Goal: Communication & Community: Connect with others

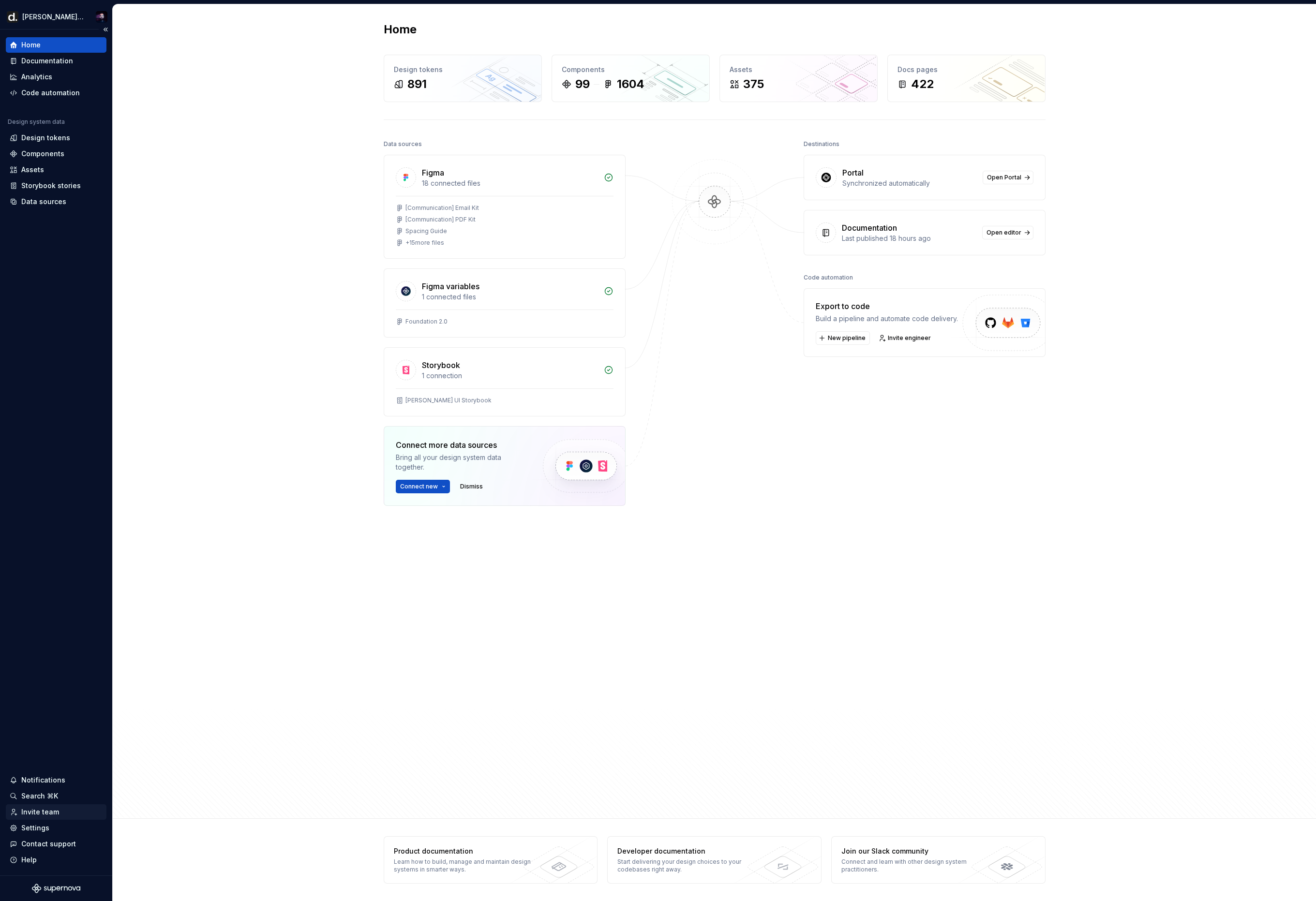
click at [47, 812] on div "Invite team" at bounding box center [40, 812] width 38 height 10
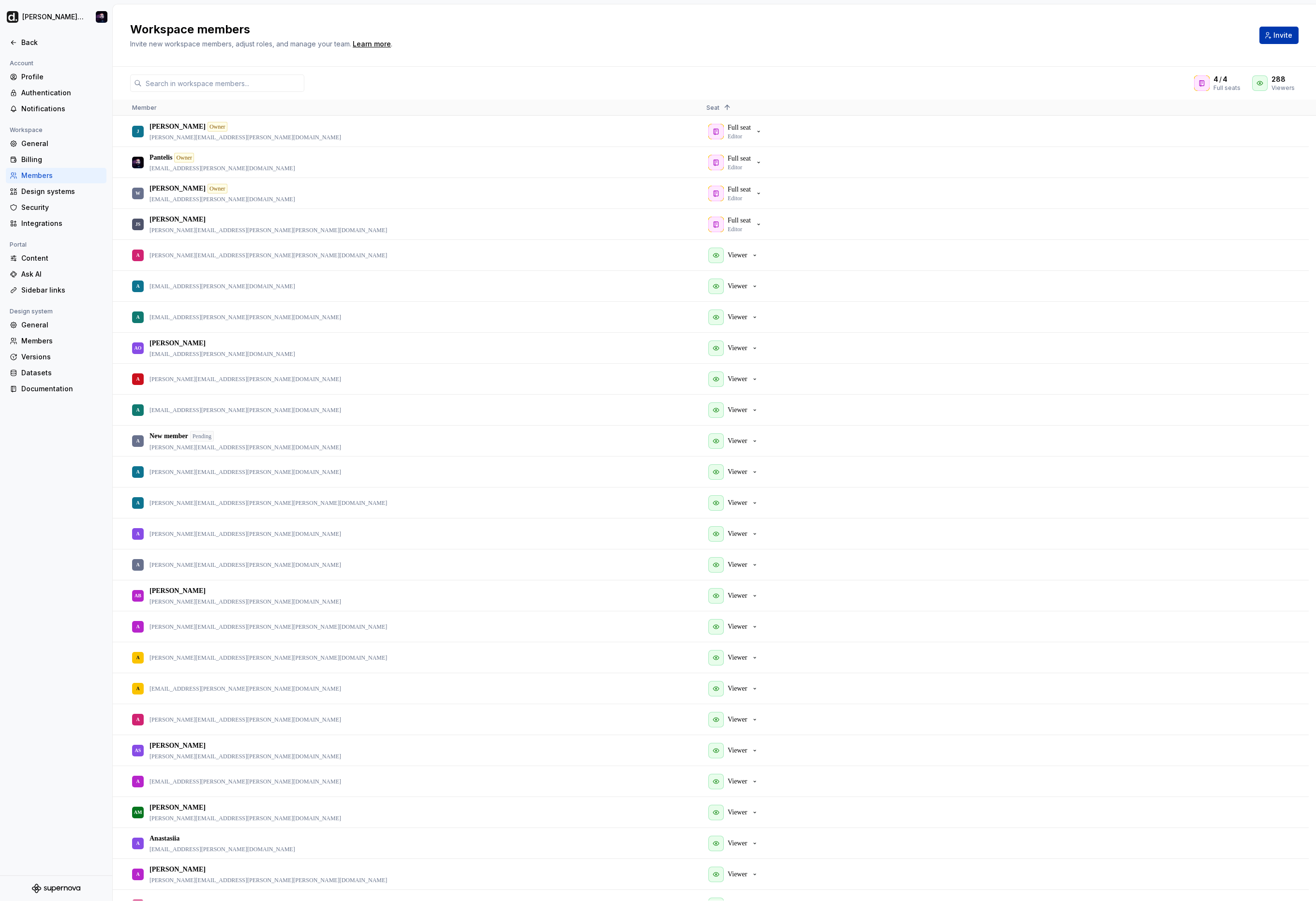
click at [1276, 29] on button "Invite" at bounding box center [1279, 35] width 39 height 17
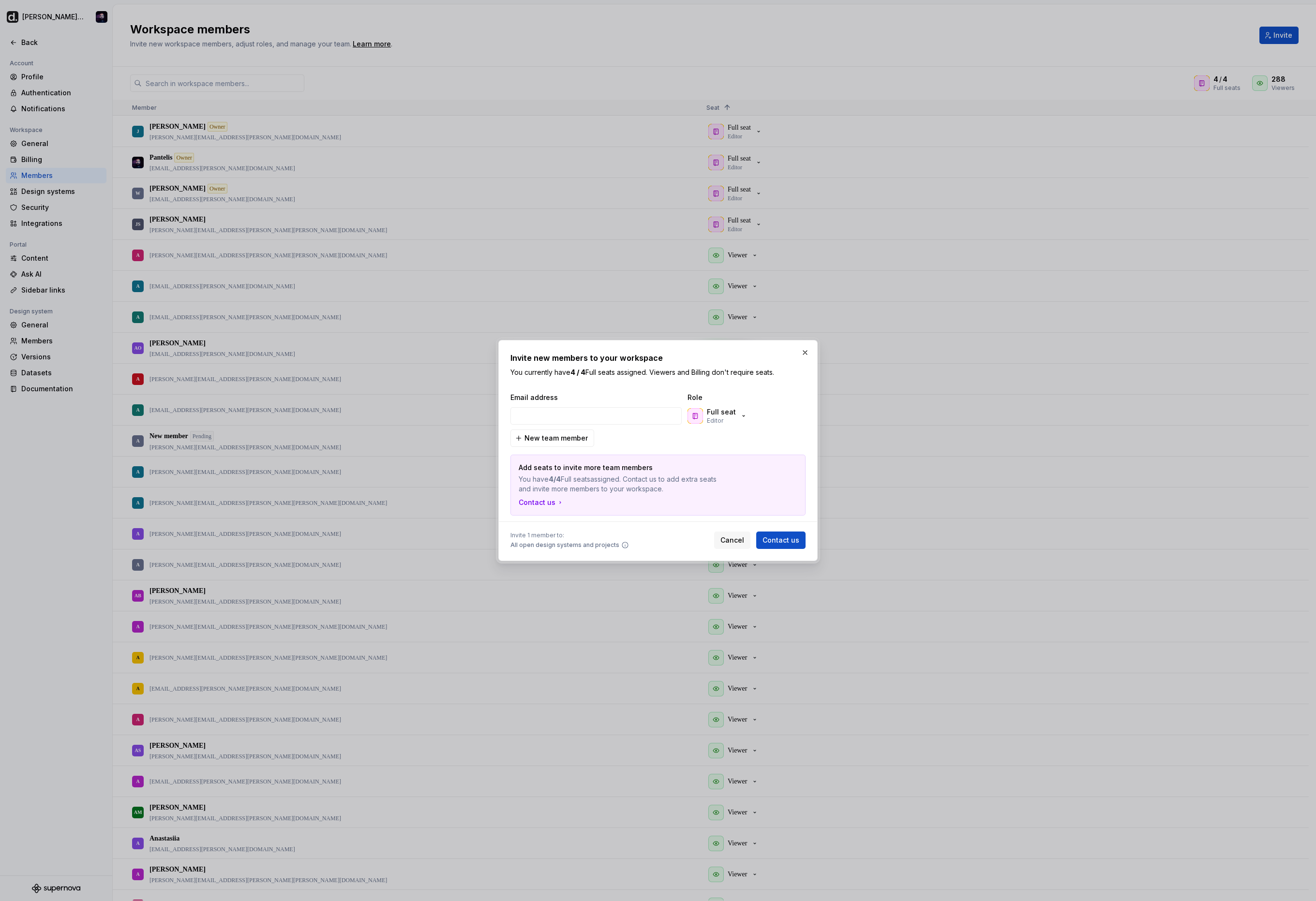
type input "[PERSON_NAME][EMAIL_ADDRESS][PERSON_NAME][PERSON_NAME][DOMAIN_NAME]"
click at [745, 409] on button "Full seat Editor" at bounding box center [718, 416] width 66 height 19
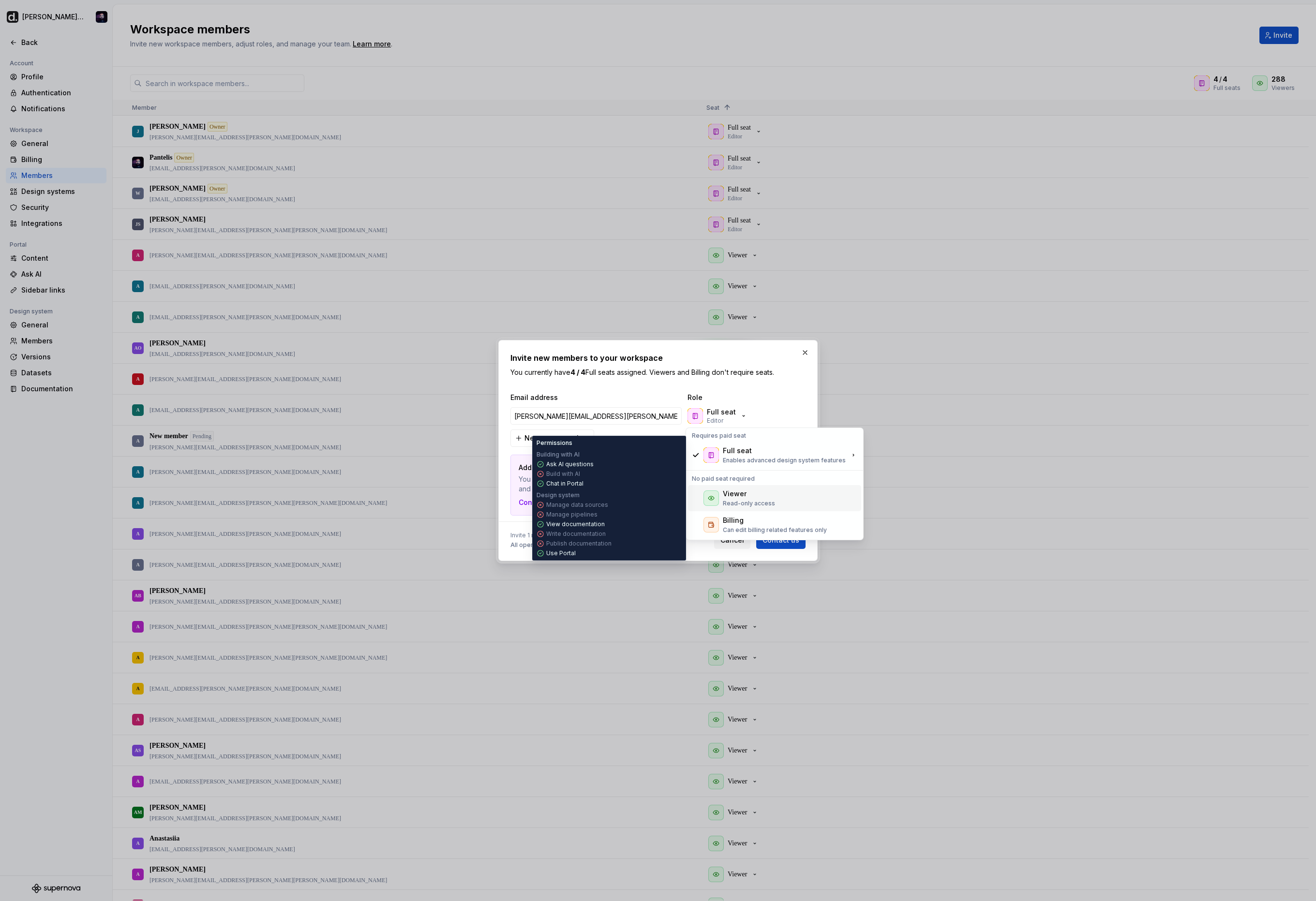
click at [756, 498] on div "Viewer" at bounding box center [749, 493] width 52 height 10
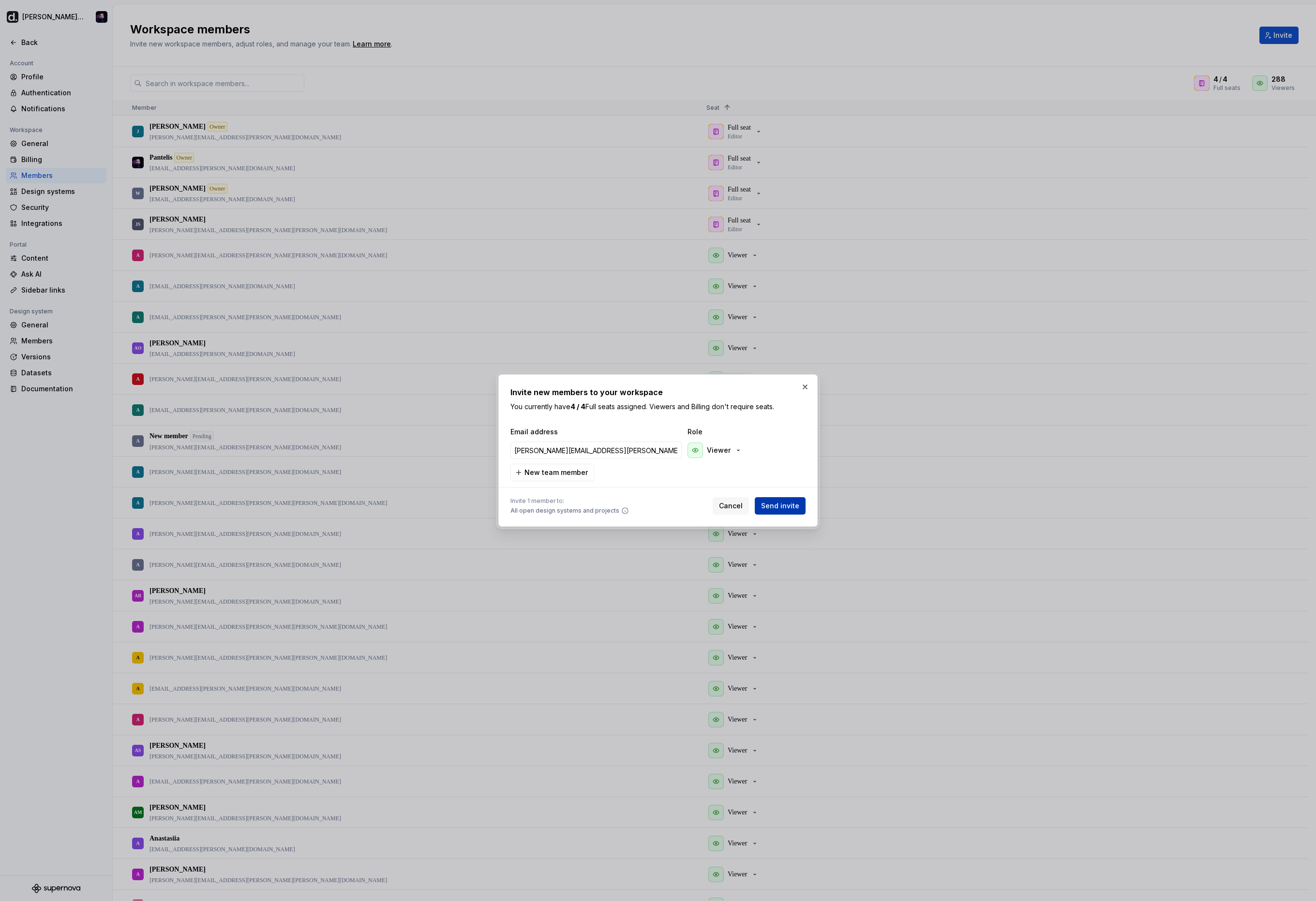
click at [792, 498] on button "Send invite" at bounding box center [780, 506] width 51 height 17
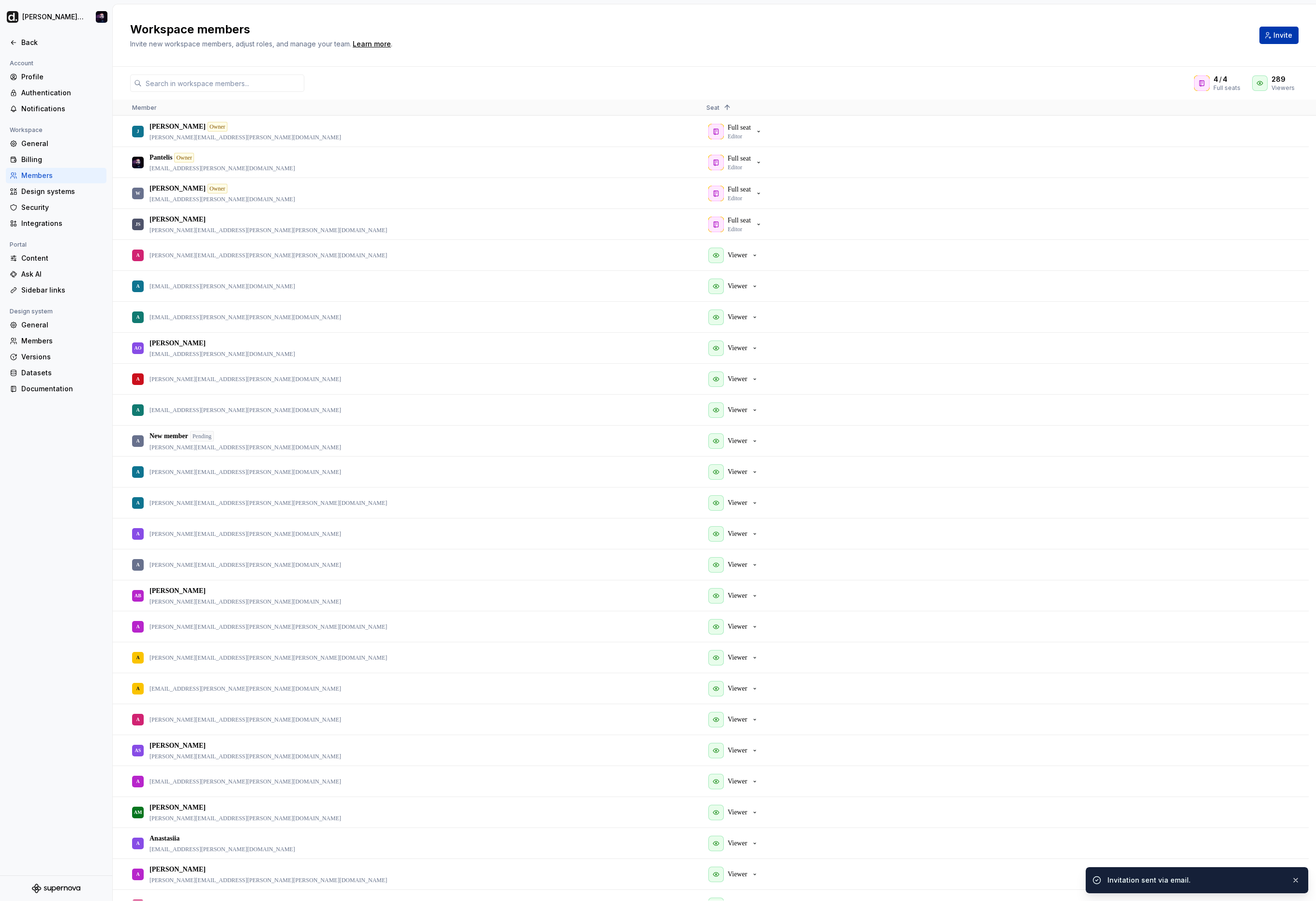
click at [1287, 34] on span "Invite" at bounding box center [1283, 35] width 19 height 10
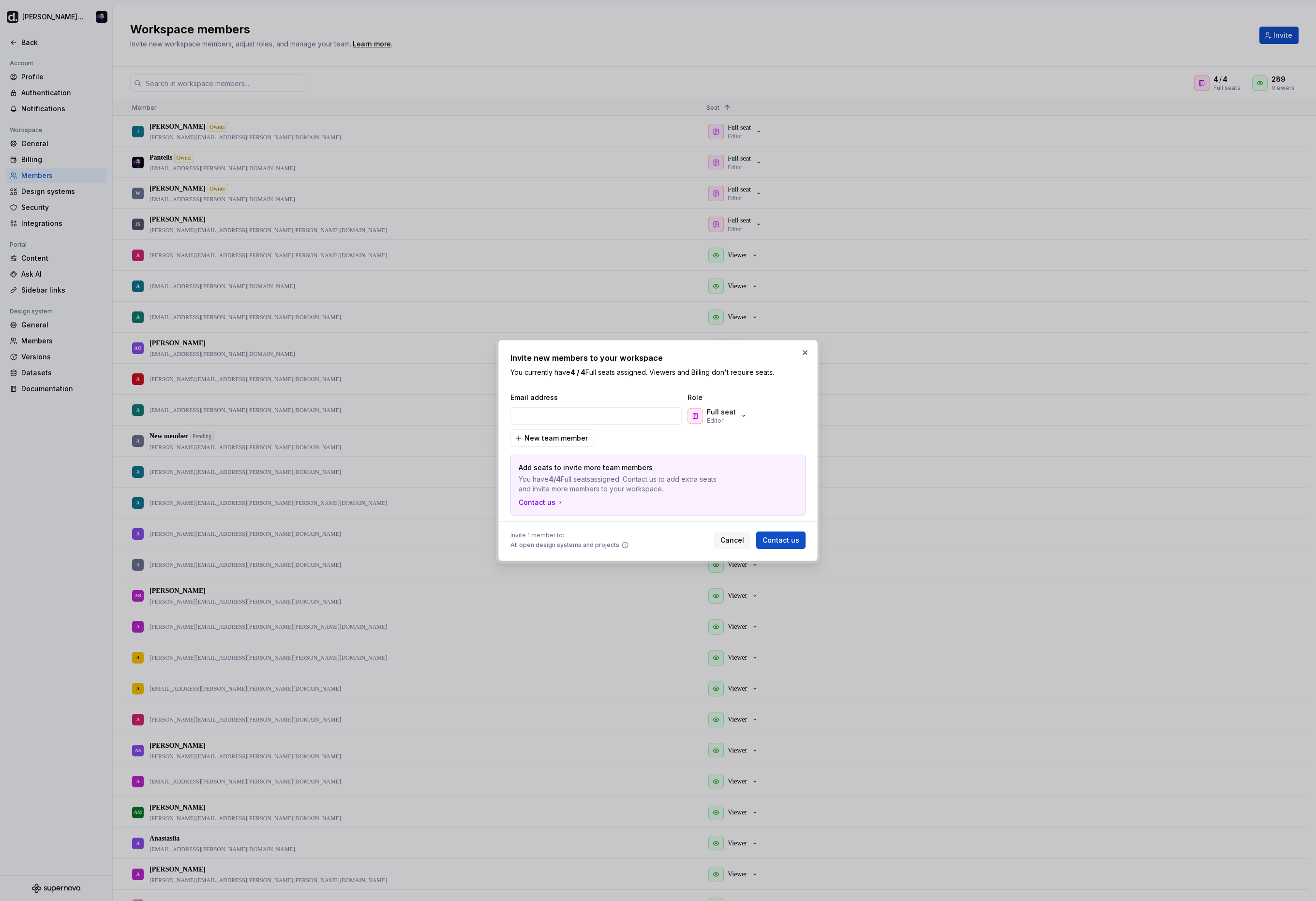
type input "[PERSON_NAME][EMAIL_ADDRESS][PERSON_NAME][PERSON_NAME][DOMAIN_NAME]"
click at [753, 412] on div "Full seat Editor" at bounding box center [734, 416] width 97 height 19
click at [736, 413] on div "Full seat Editor" at bounding box center [717, 416] width 60 height 17
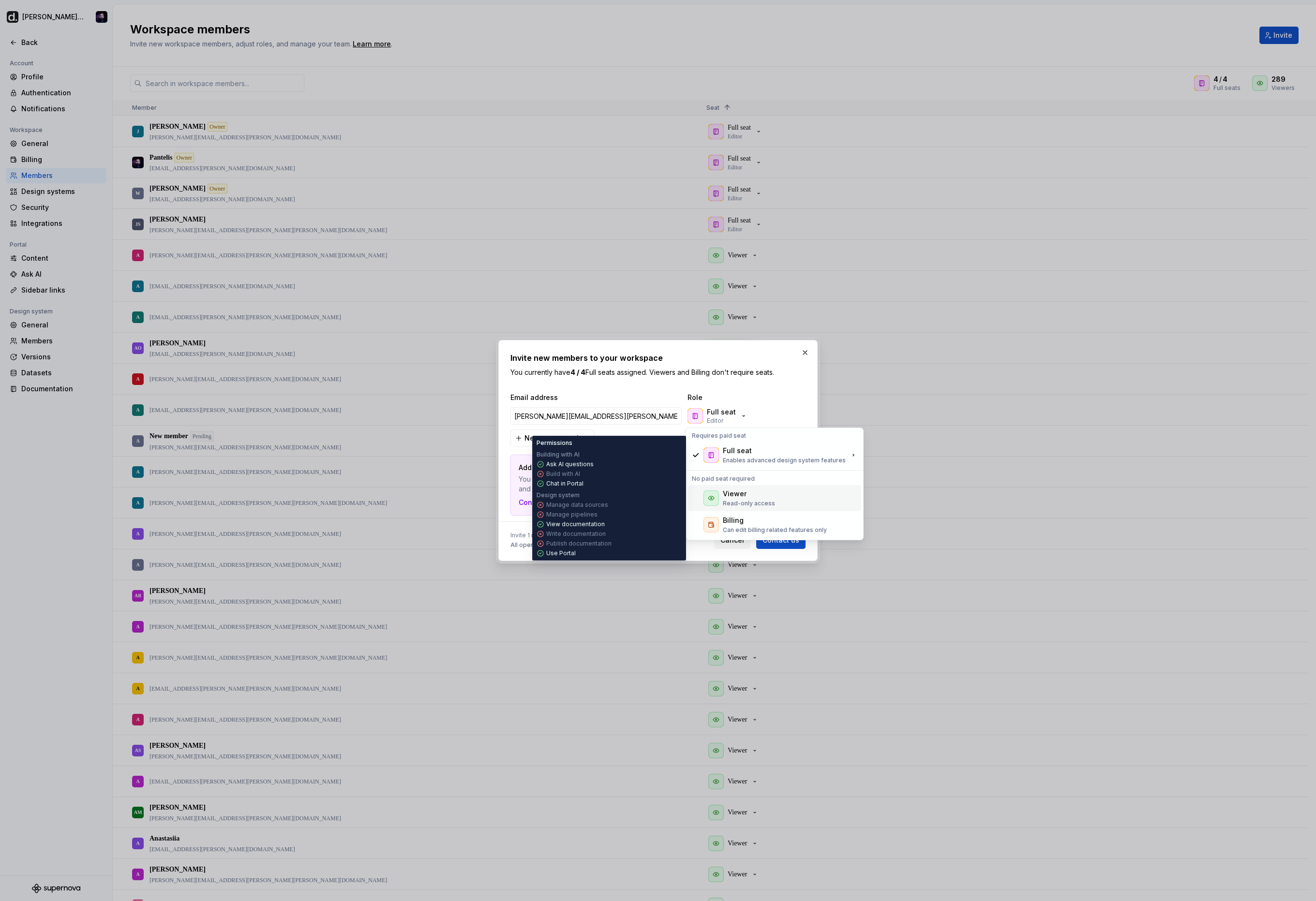
click at [739, 496] on div "Viewer" at bounding box center [735, 493] width 24 height 10
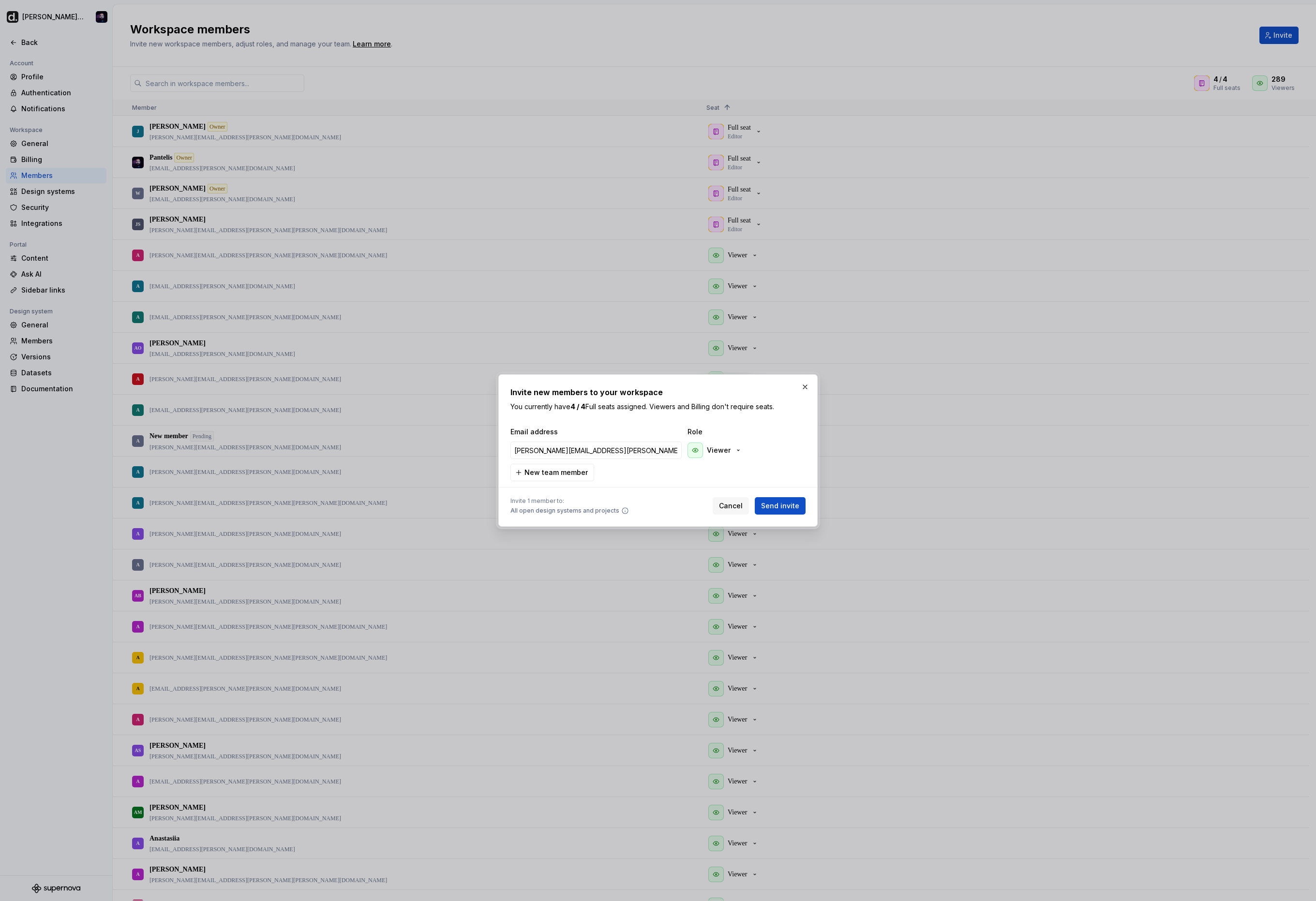
click at [795, 516] on div "Invite new members to your workspace You currently have 4 / 4 Full seats assign…" at bounding box center [657, 450] width 319 height 152
click at [800, 507] on button "Send invite" at bounding box center [780, 506] width 51 height 17
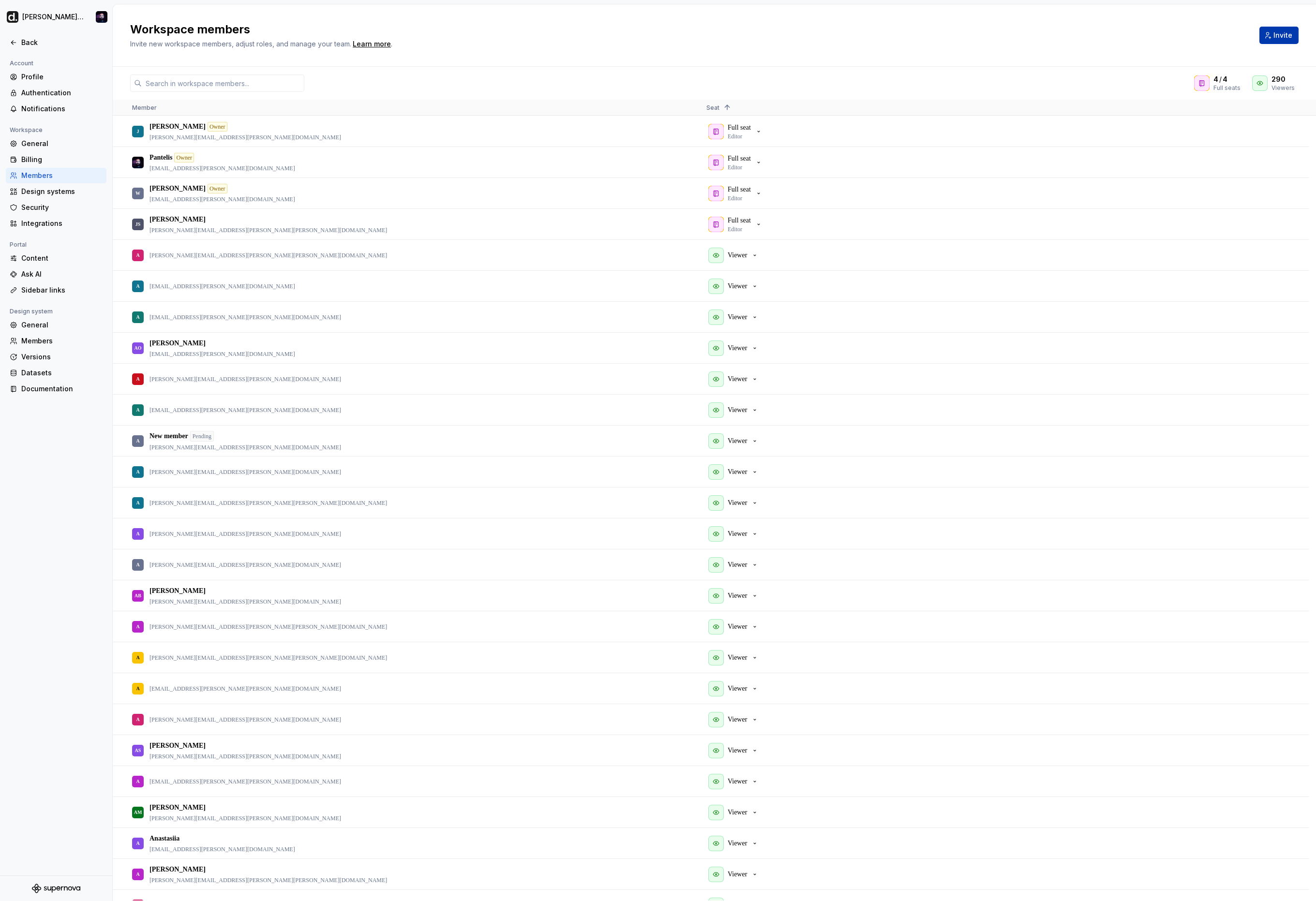
click at [1283, 38] on span "Invite" at bounding box center [1283, 35] width 19 height 10
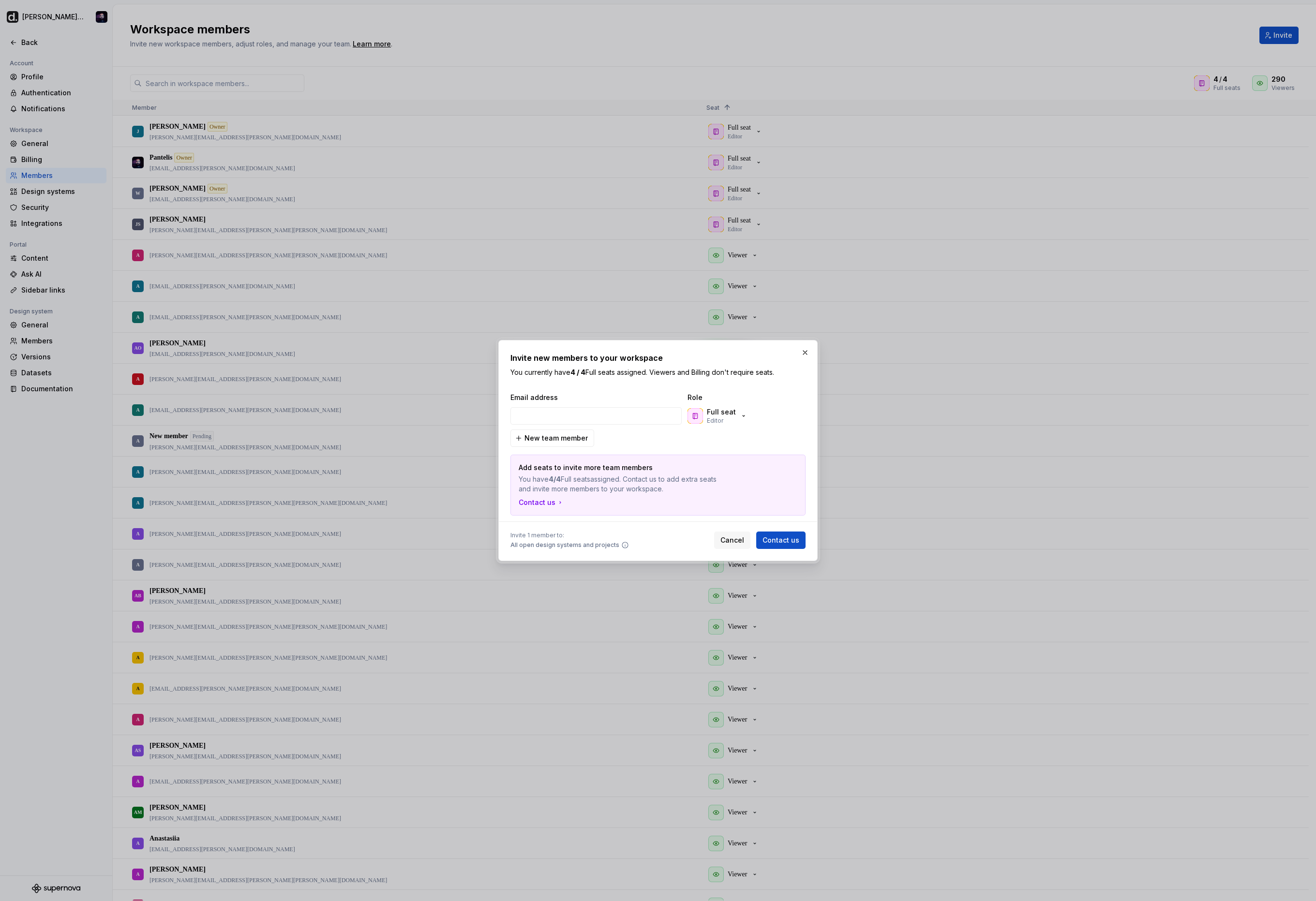
type input "[PERSON_NAME][EMAIL_ADDRESS][PERSON_NAME][PERSON_NAME][DOMAIN_NAME]"
click at [726, 410] on p "Full seat" at bounding box center [721, 412] width 29 height 10
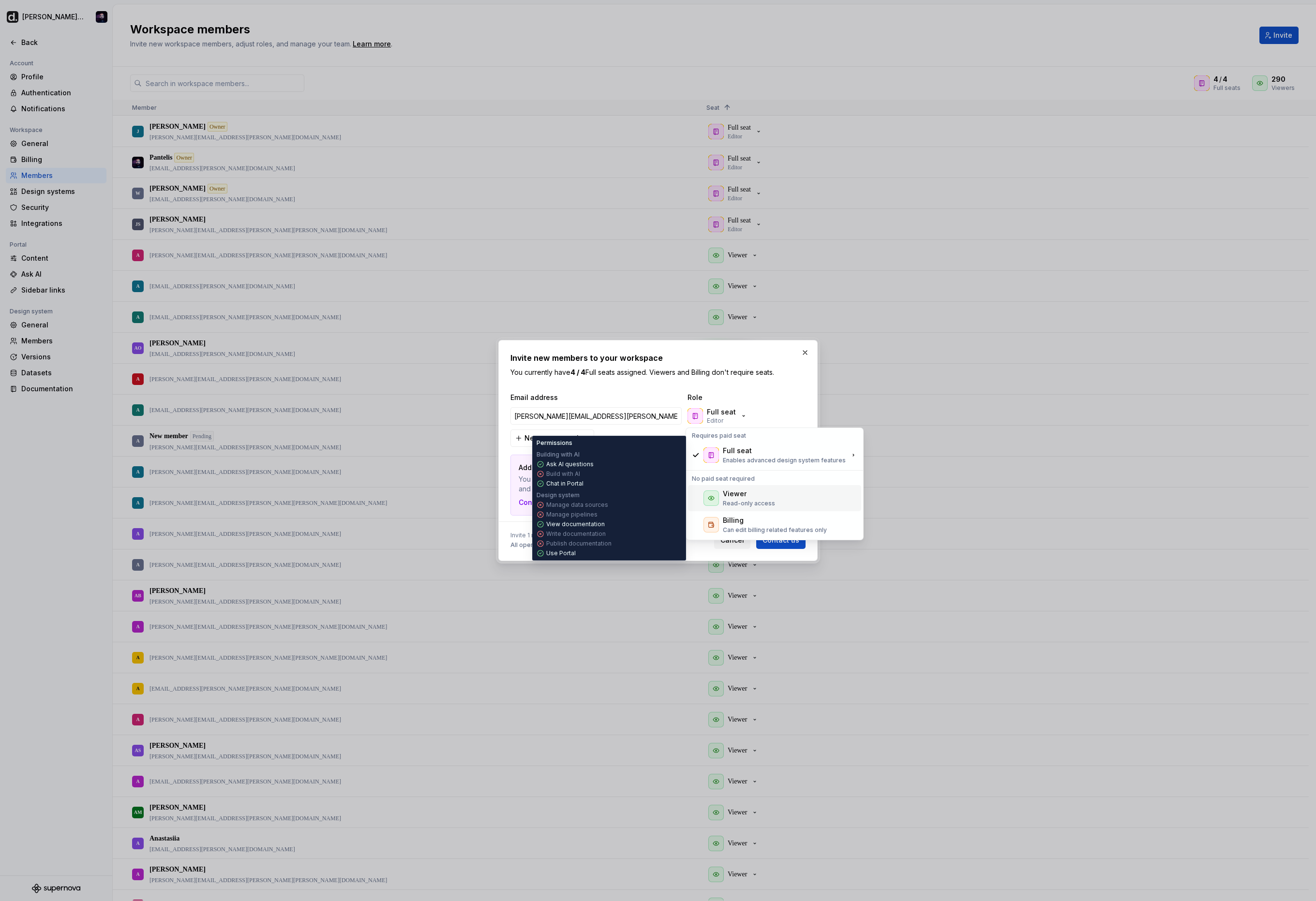
click at [739, 492] on div "Viewer" at bounding box center [735, 493] width 24 height 10
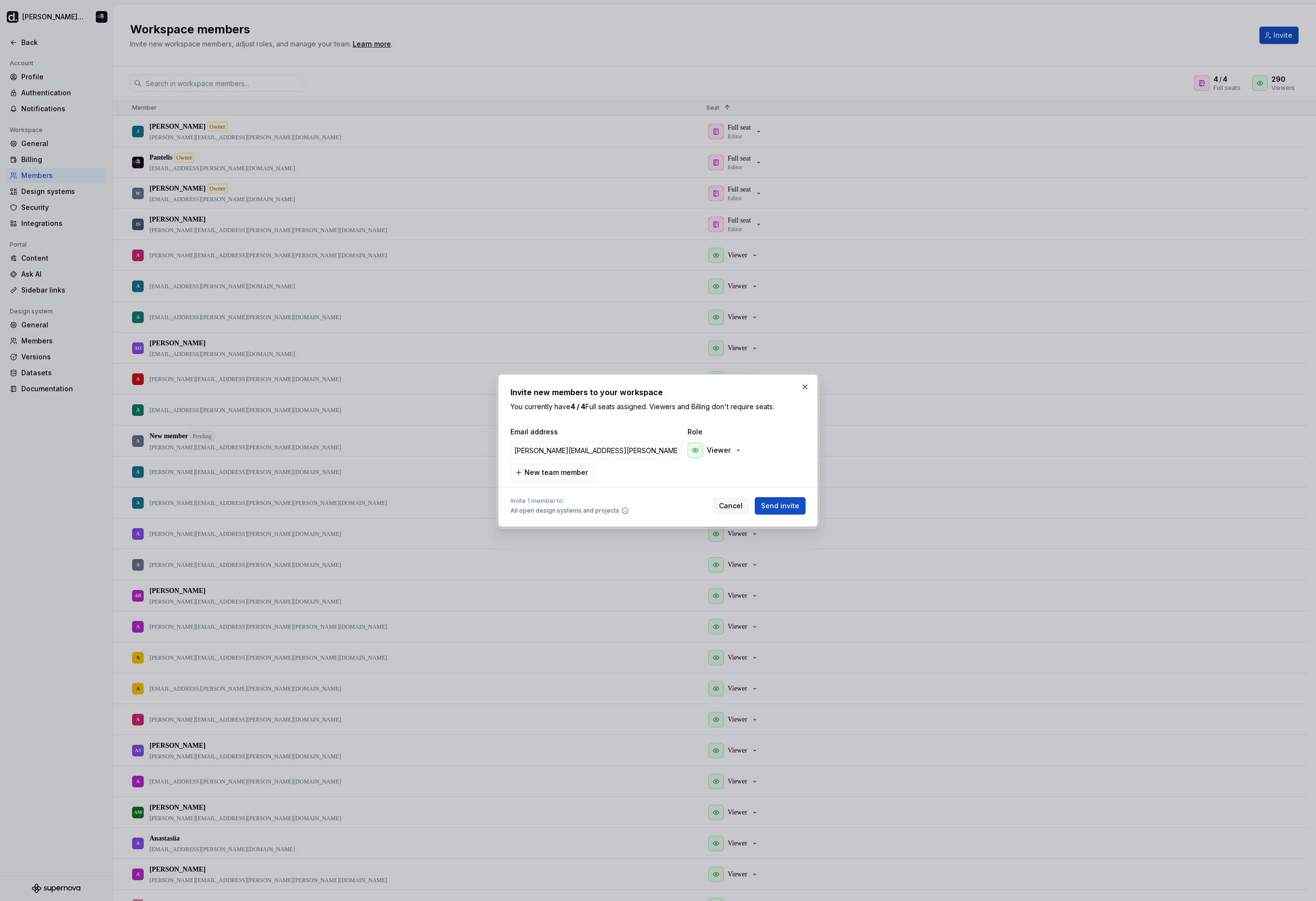
click at [807, 505] on div "Invite new members to your workspace You currently have 4 / 4 Full seats assign…" at bounding box center [657, 450] width 319 height 152
click at [785, 506] on span "Send invite" at bounding box center [780, 506] width 38 height 10
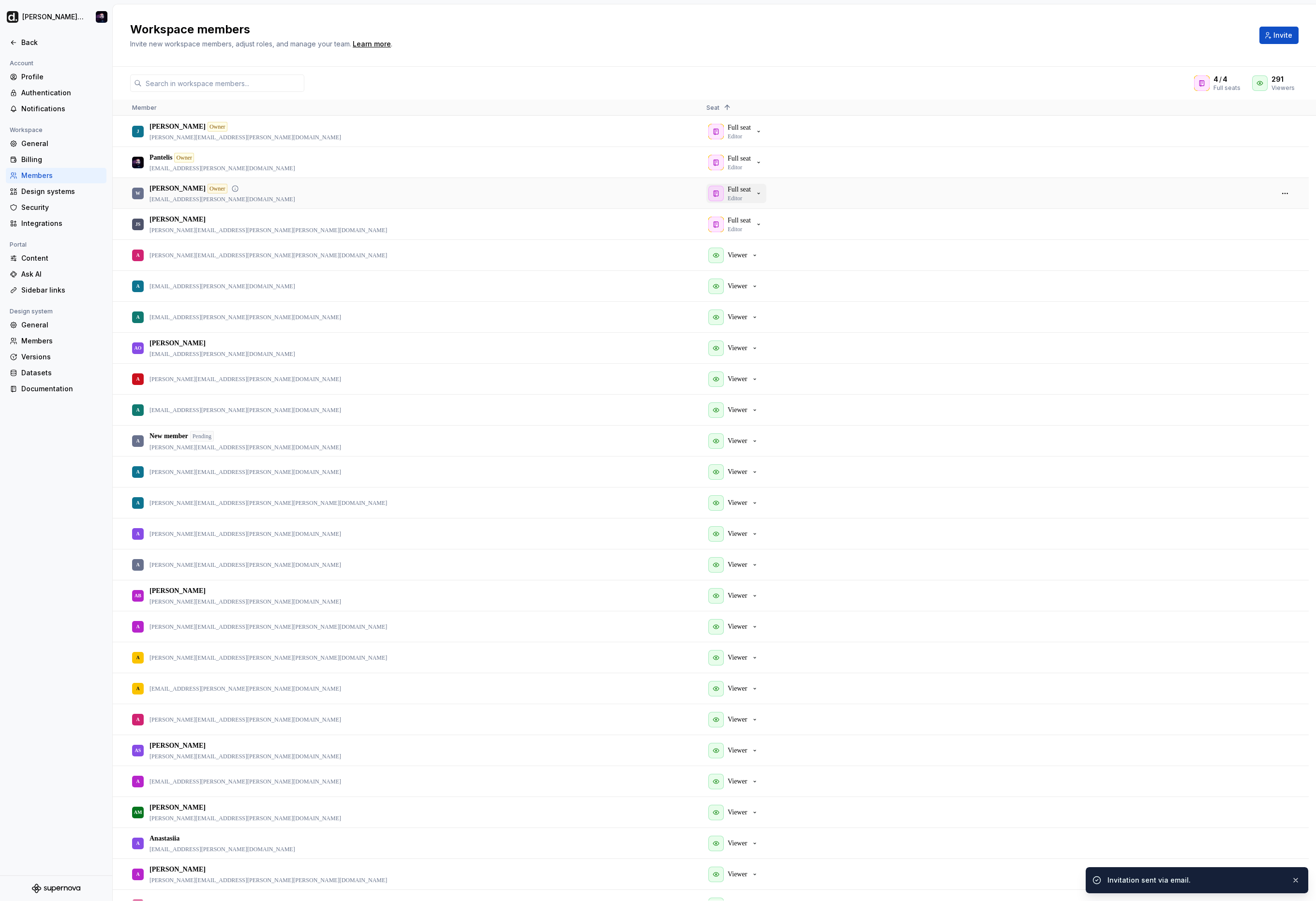
click at [751, 189] on p "Full seat" at bounding box center [739, 189] width 23 height 10
click at [215, 189] on div "W Weijie Owner [EMAIL_ADDRESS][PERSON_NAME][DOMAIN_NAME]" at bounding box center [412, 193] width 559 height 30
click at [747, 189] on p "Full seat" at bounding box center [739, 189] width 23 height 10
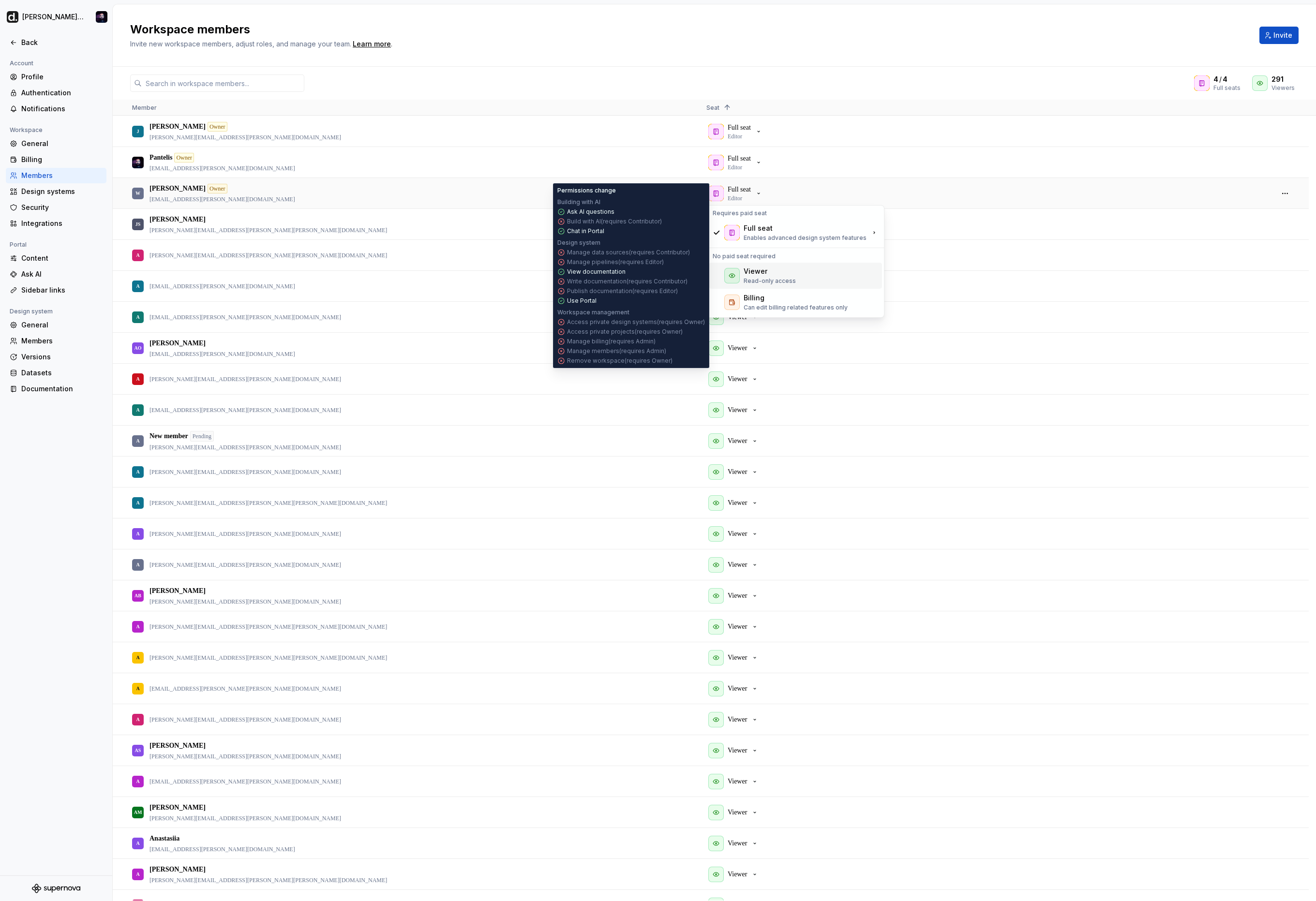
click at [767, 265] on div "Viewer Read-only access" at bounding box center [795, 275] width 173 height 26
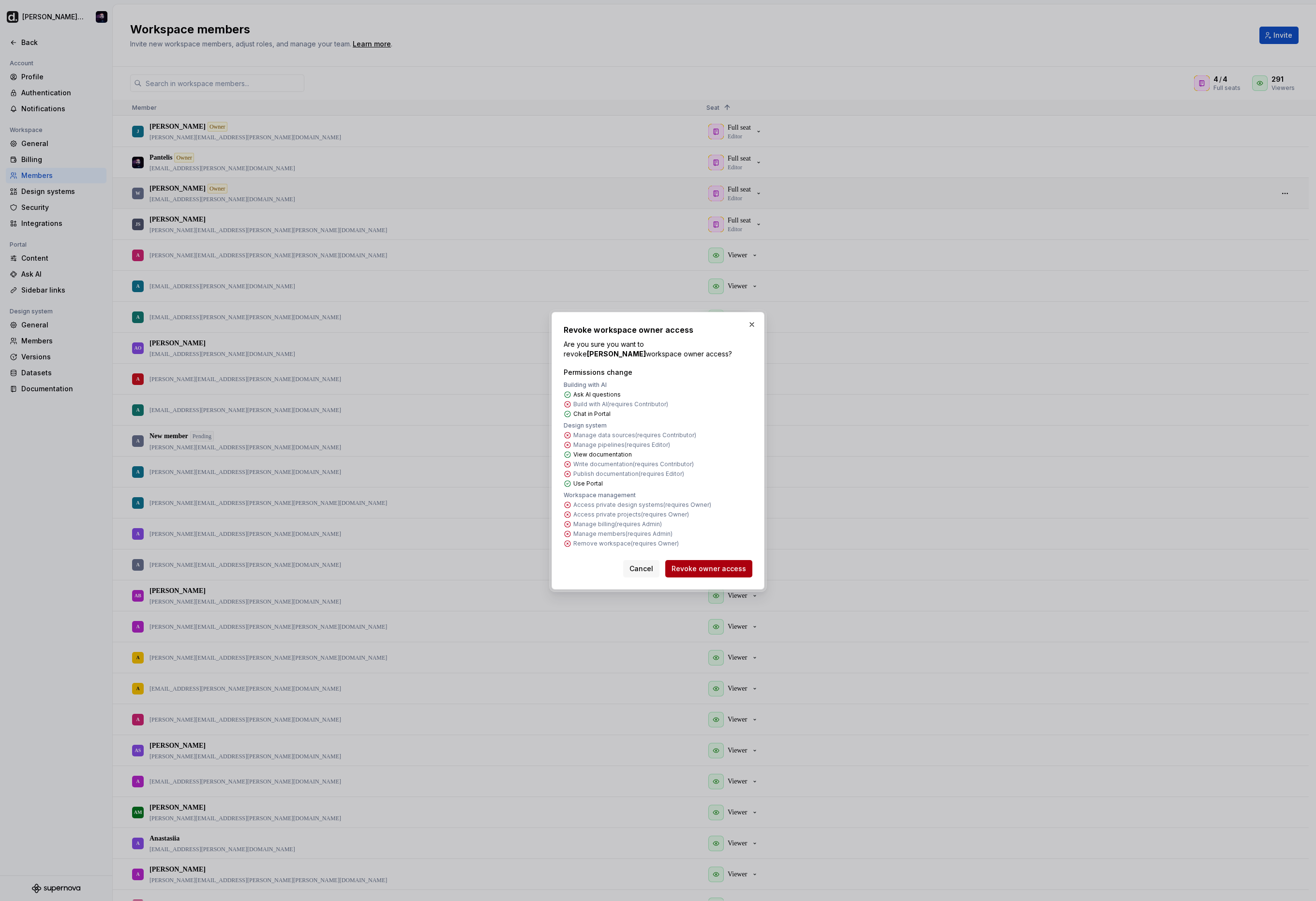
click at [723, 571] on span "Revoke owner access" at bounding box center [709, 568] width 75 height 10
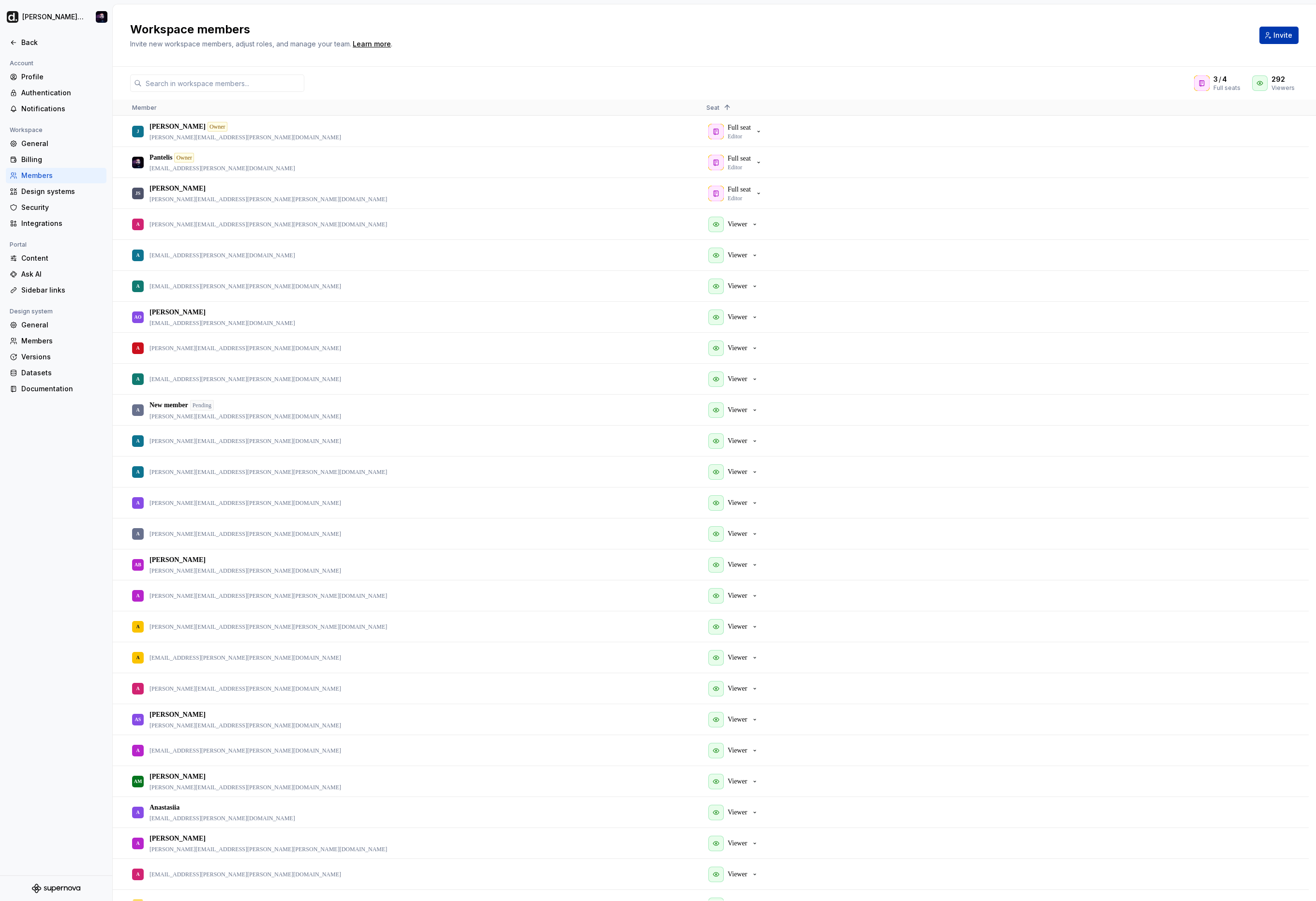
click at [1272, 31] on button "Invite" at bounding box center [1279, 35] width 39 height 17
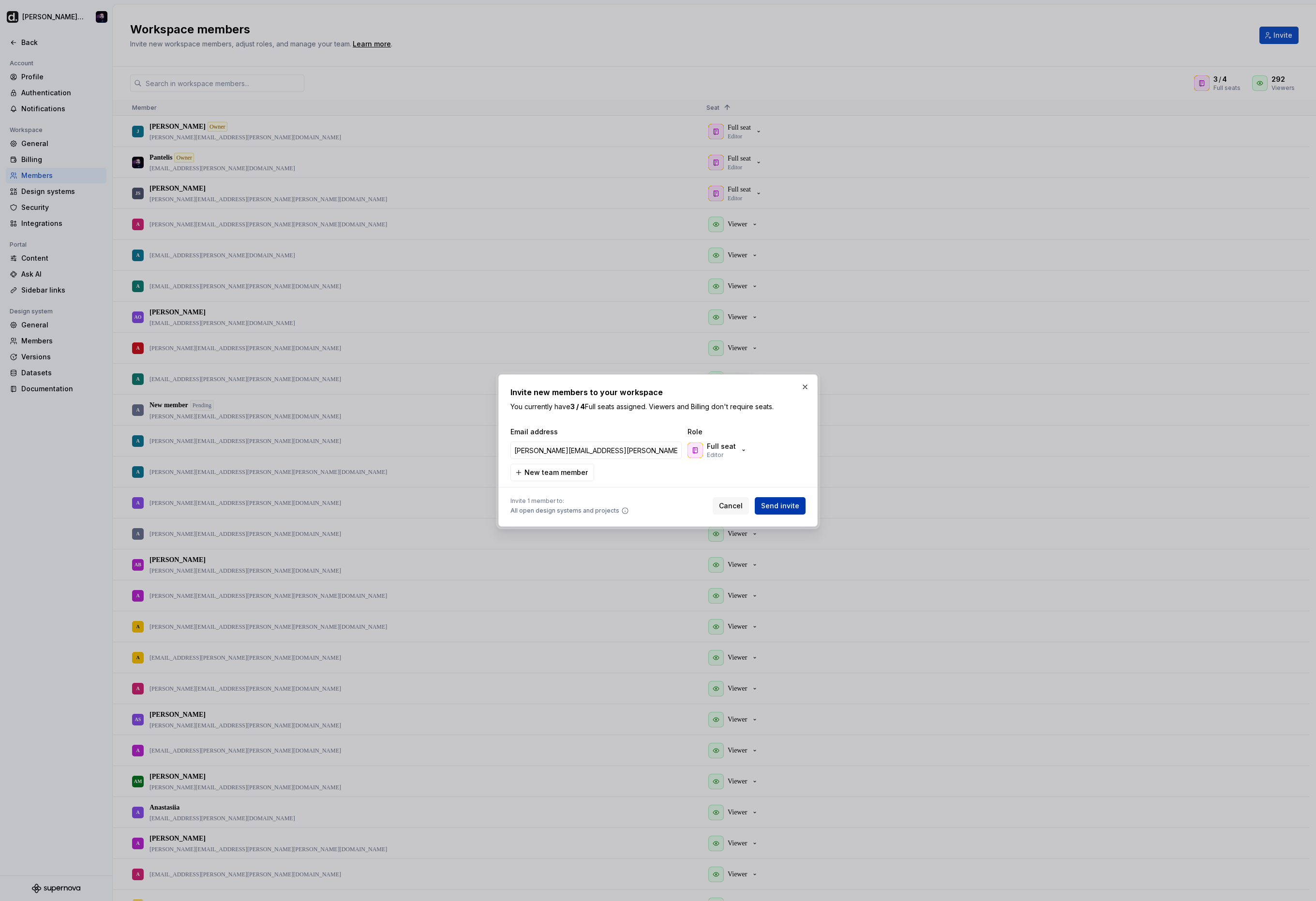
click at [790, 504] on span "Send invite" at bounding box center [780, 506] width 38 height 10
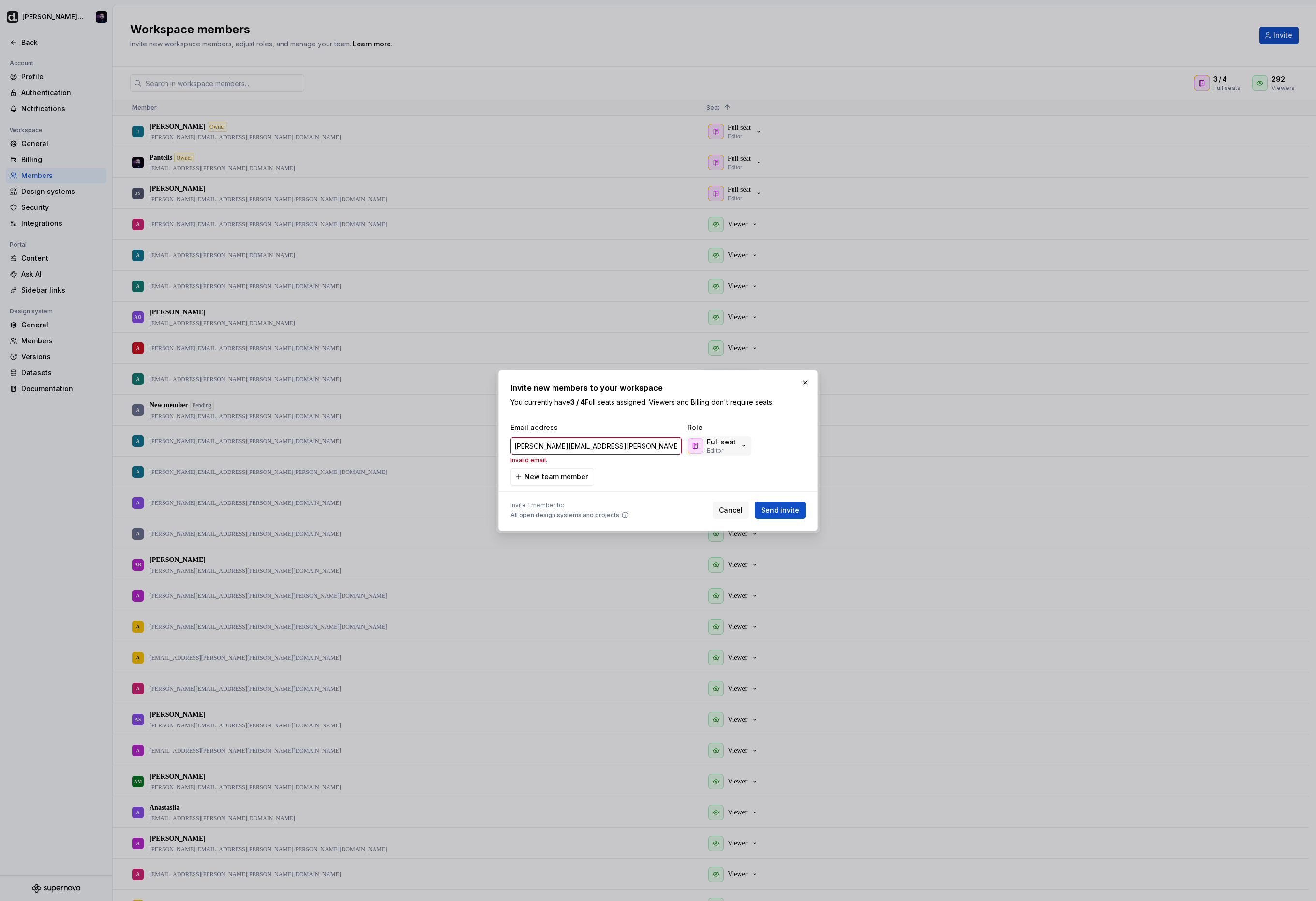
drag, startPoint x: 790, startPoint y: 504, endPoint x: 736, endPoint y: 455, distance: 72.9
click at [727, 471] on form "Email address Role [PERSON_NAME][EMAIL_ADDRESS][PERSON_NAME][DOMAIN_NAME] Inval…" at bounding box center [658, 471] width 295 height 96
click at [737, 453] on div "Full seat Editor" at bounding box center [717, 446] width 60 height 17
click at [737, 526] on div "Viewer" at bounding box center [735, 524] width 24 height 10
click at [516, 444] on input "[PERSON_NAME][EMAIL_ADDRESS][PERSON_NAME][DOMAIN_NAME]" at bounding box center [596, 446] width 171 height 17
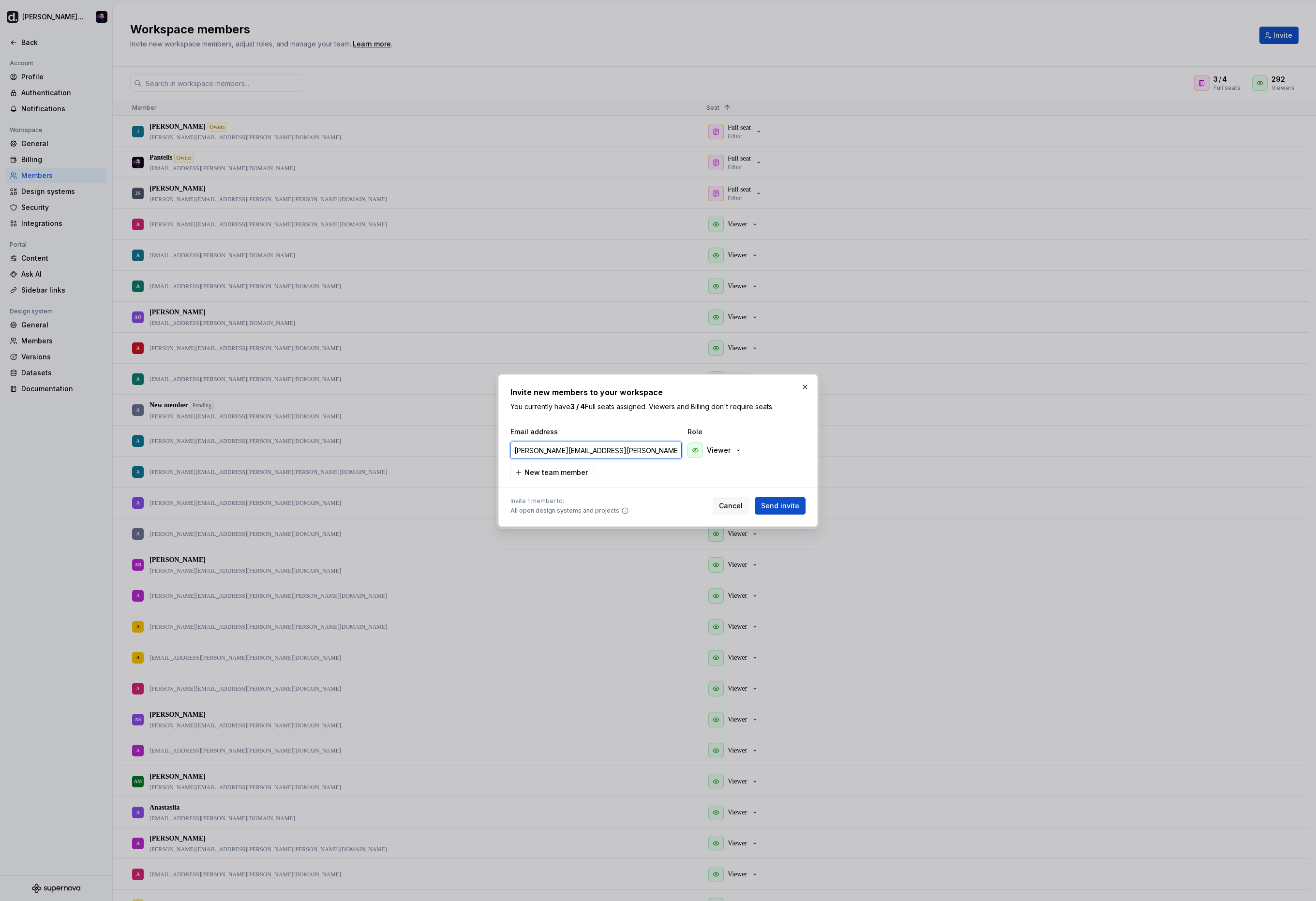
type input "[PERSON_NAME][EMAIL_ADDRESS][PERSON_NAME][DOMAIN_NAME]"
click at [773, 503] on span "Send invite" at bounding box center [780, 506] width 38 height 10
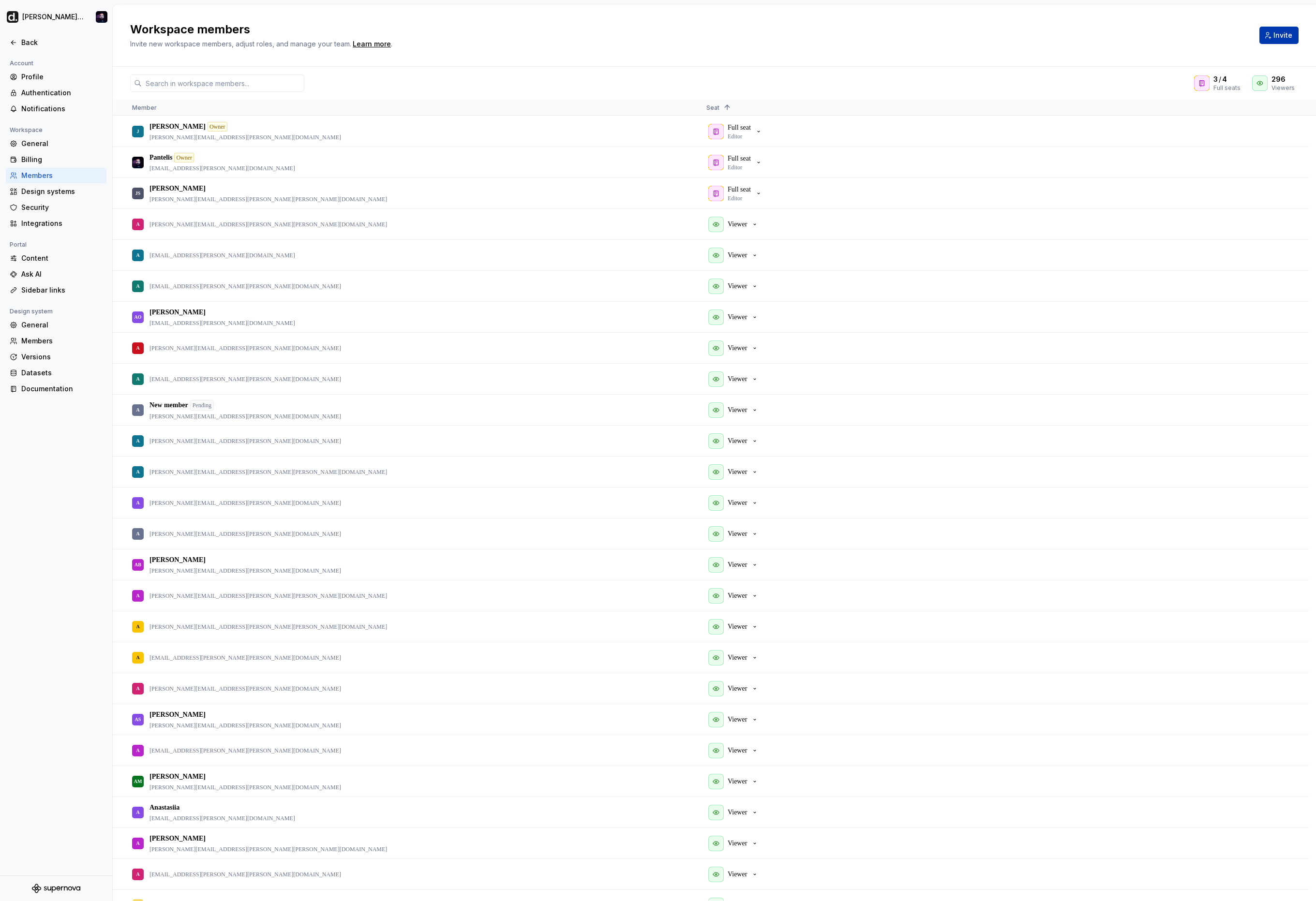
click at [1266, 40] on button "Invite" at bounding box center [1279, 35] width 39 height 17
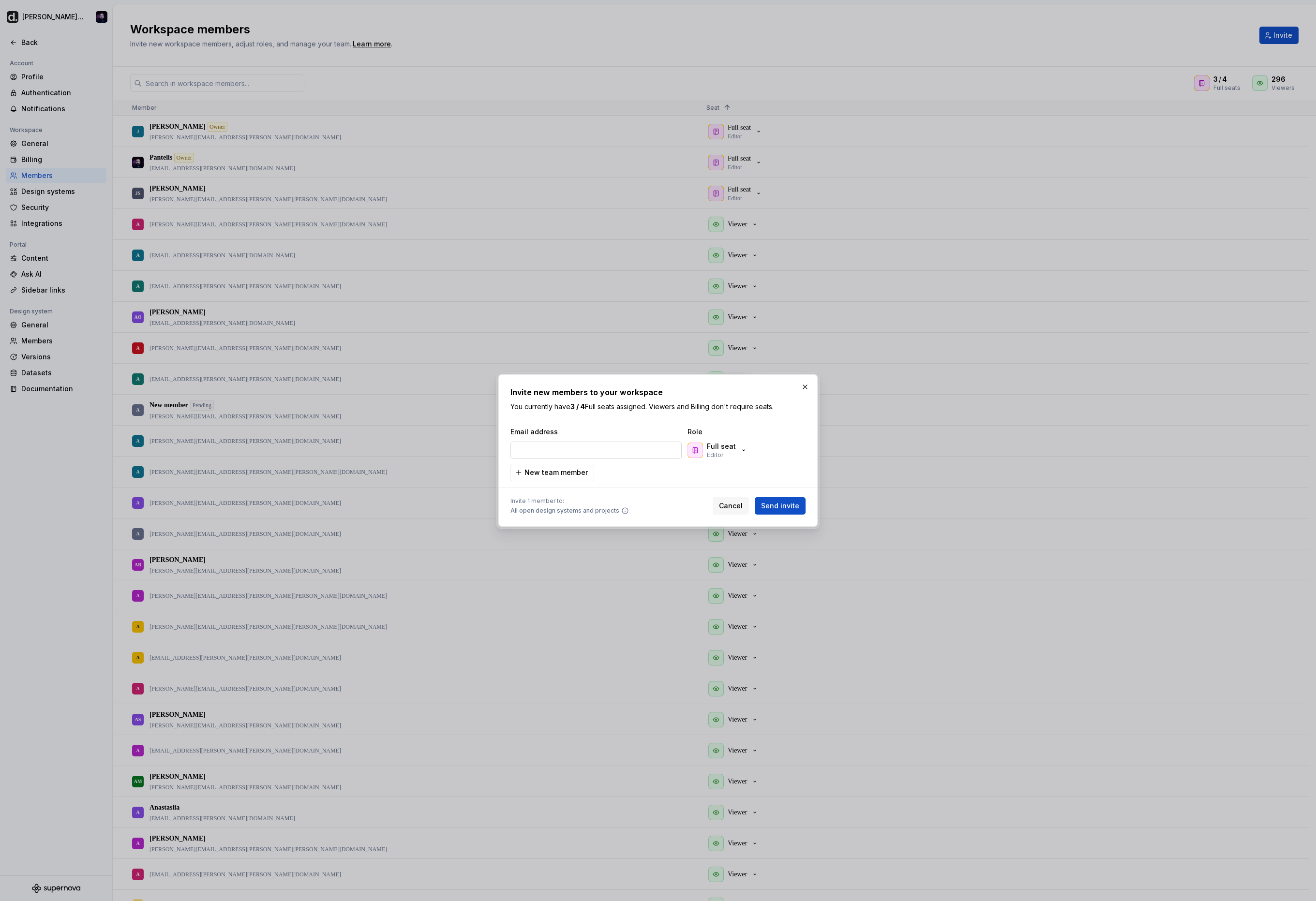
type input "[PERSON_NAME][EMAIL_ADDRESS][PERSON_NAME][PERSON_NAME][DOMAIN_NAME]"
click at [746, 452] on button "Full seat Editor" at bounding box center [718, 450] width 66 height 19
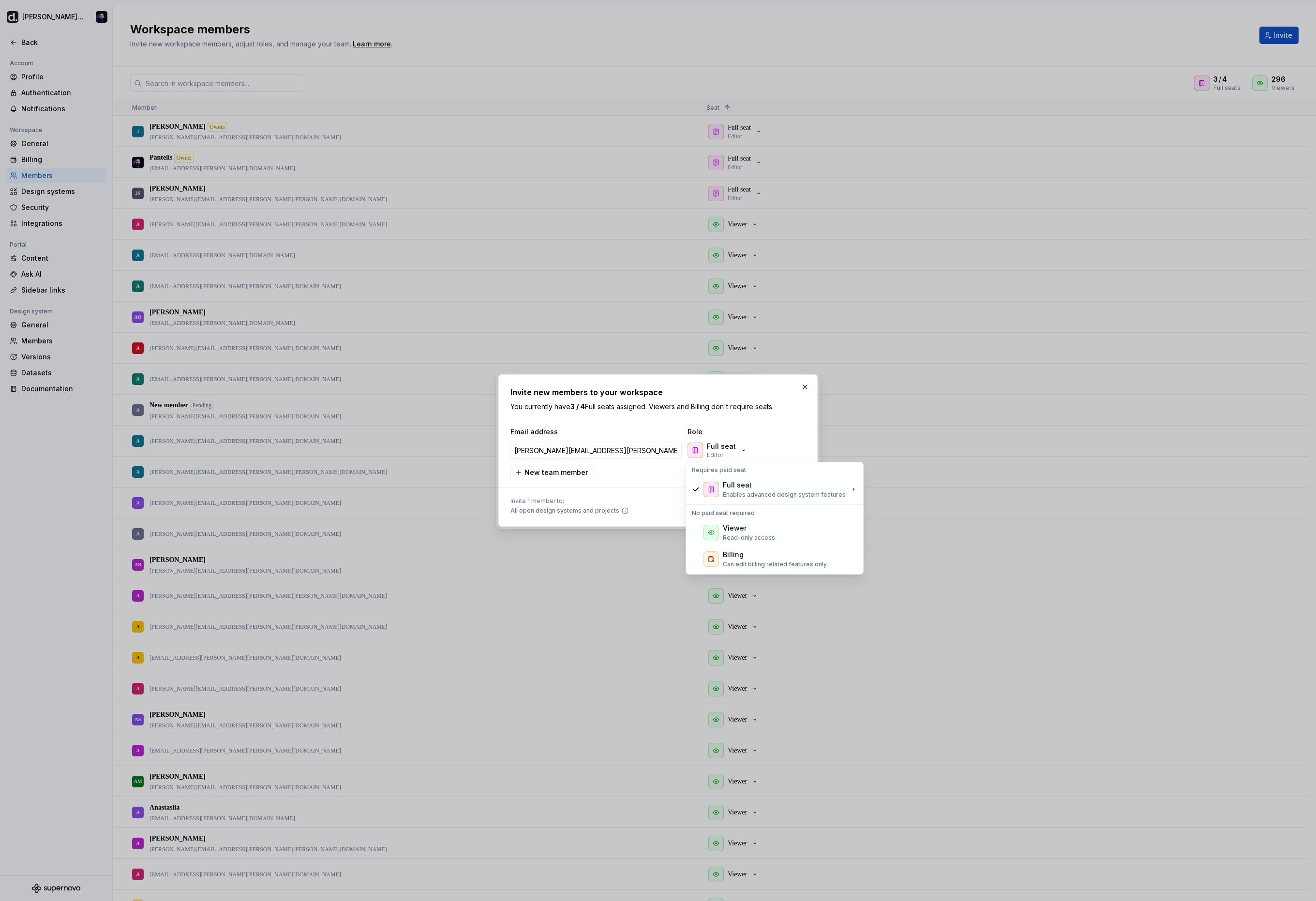
click at [742, 524] on div "Viewer" at bounding box center [735, 528] width 24 height 10
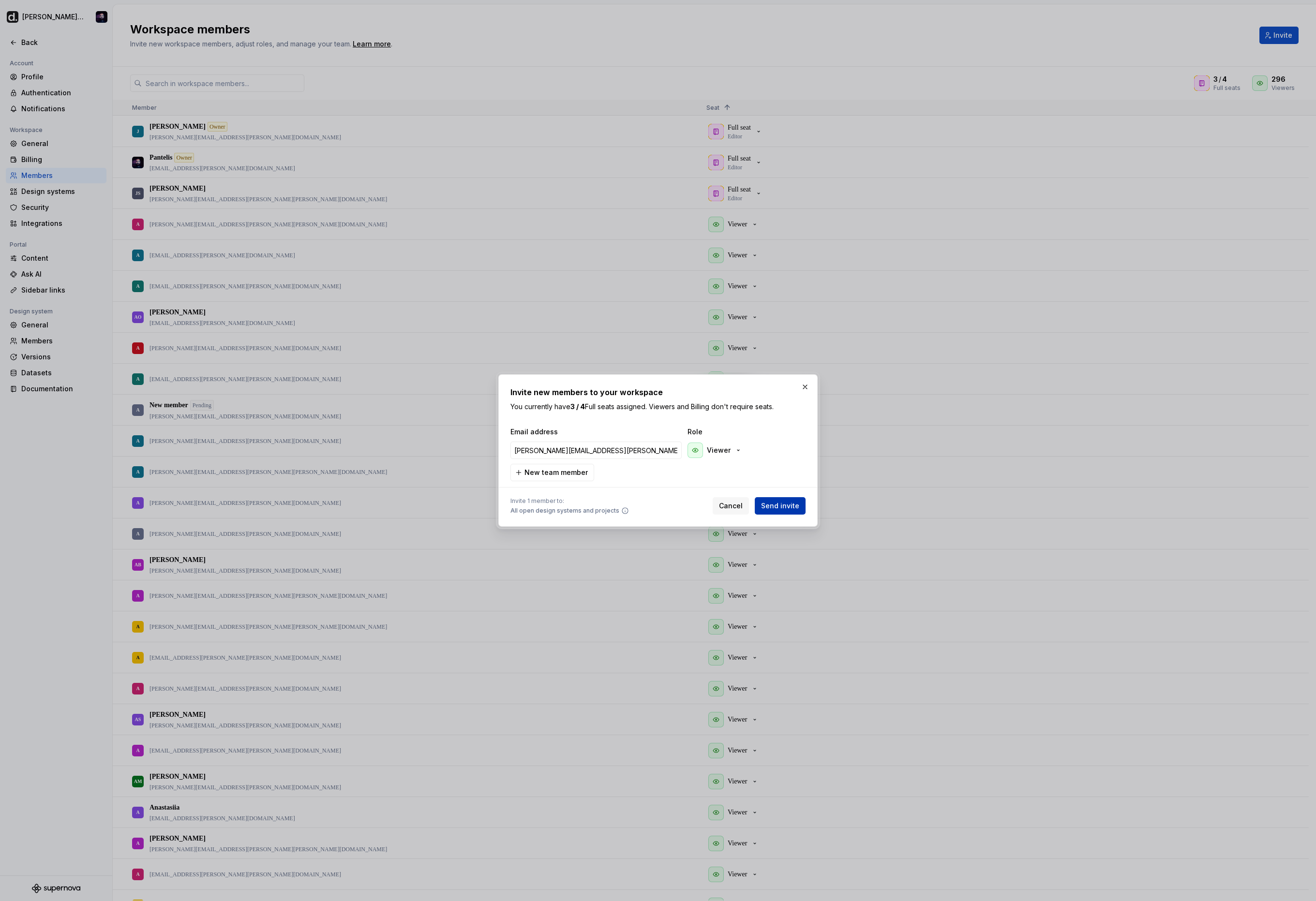
click at [780, 499] on button "Send invite" at bounding box center [780, 506] width 51 height 17
click at [782, 508] on div "Cancel Send invite" at bounding box center [759, 506] width 93 height 17
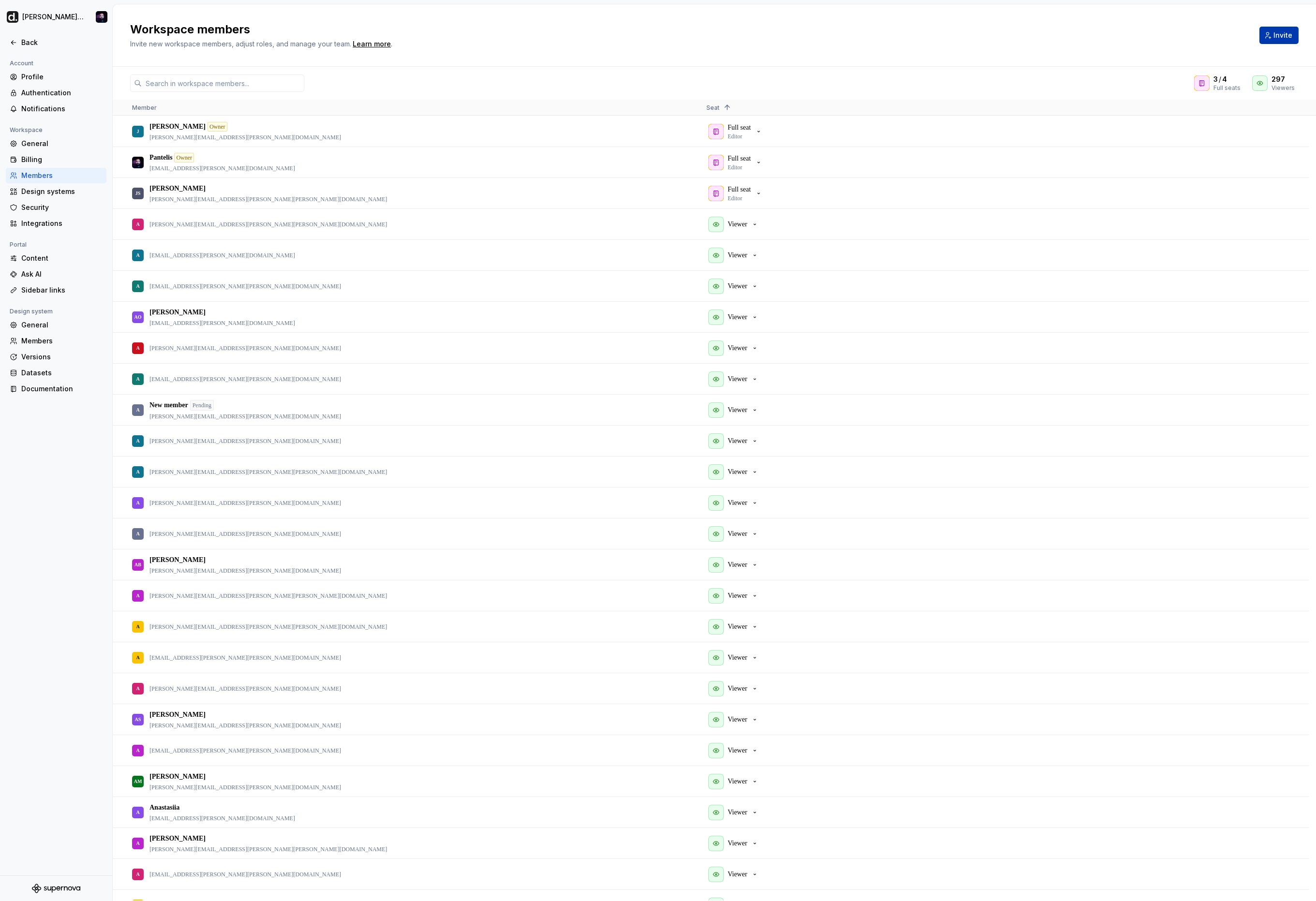
click at [1284, 35] on span "Invite" at bounding box center [1283, 35] width 19 height 10
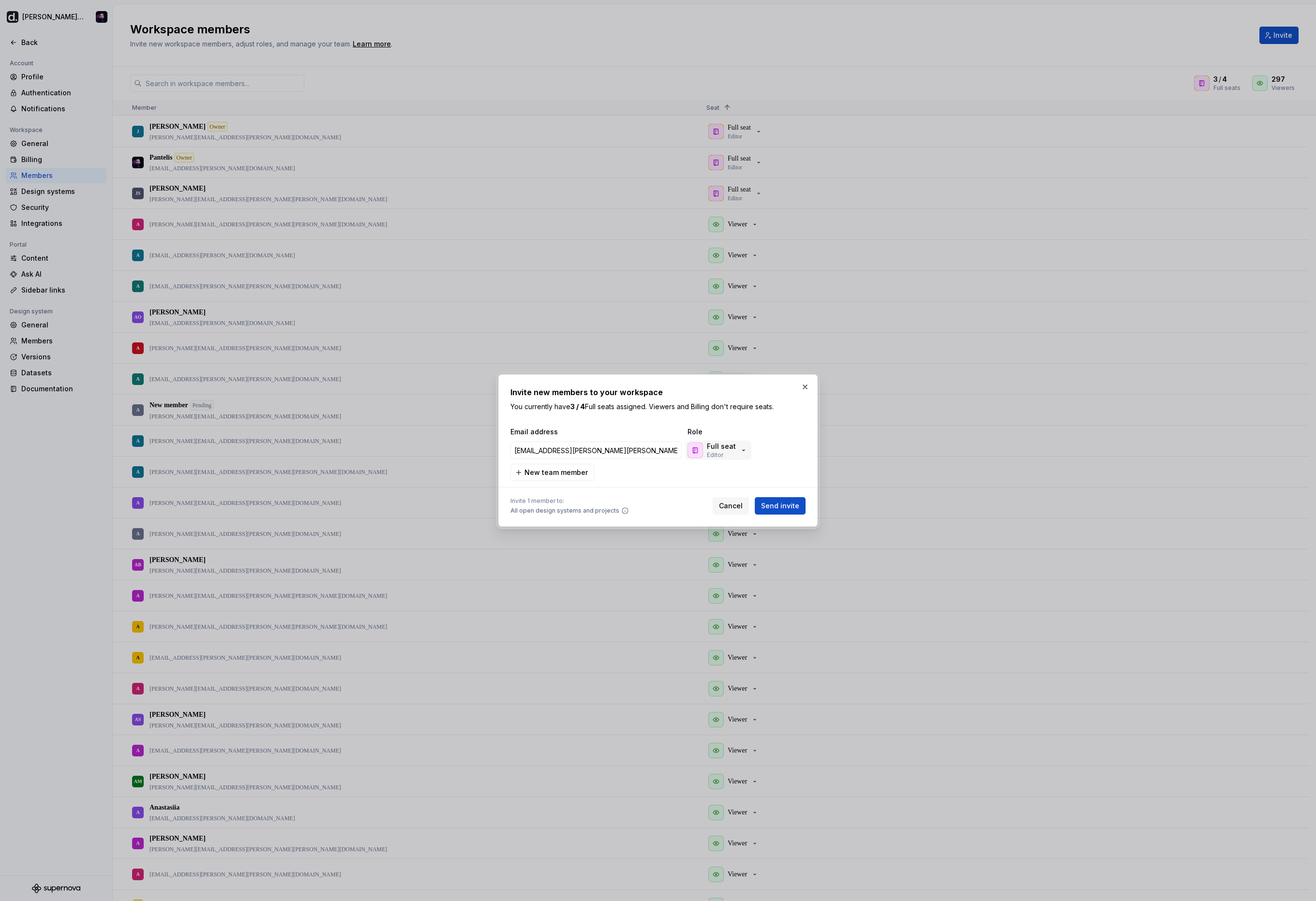
click at [722, 447] on p "Full seat" at bounding box center [721, 446] width 29 height 10
click at [749, 526] on div "Viewer" at bounding box center [749, 528] width 52 height 10
click at [790, 507] on span "Send invite" at bounding box center [780, 506] width 38 height 10
type input "[EMAIL_ADDRESS][PERSON_NAME][PERSON_NAME][DOMAIN_NAME]"
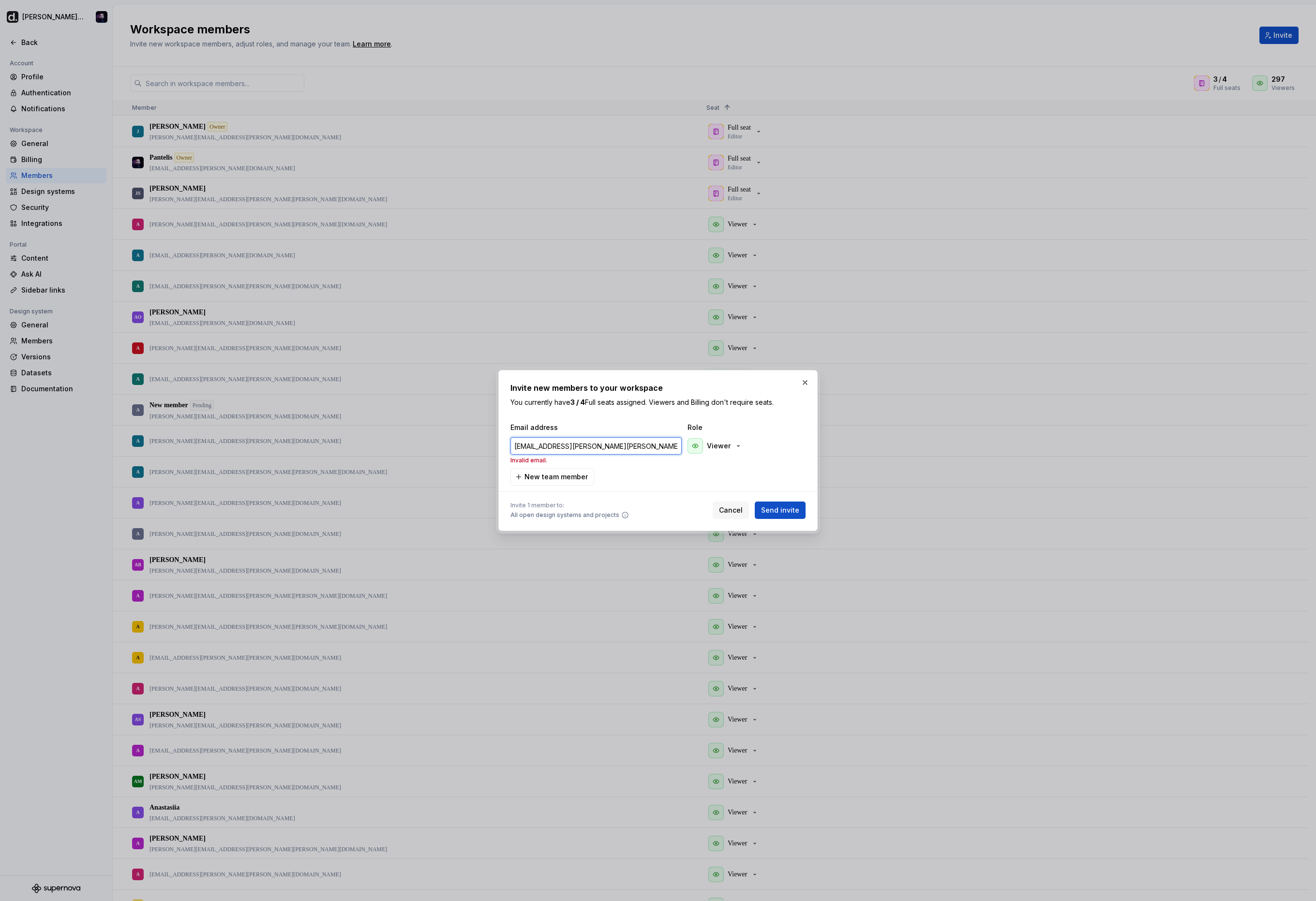
click at [514, 443] on input "[EMAIL_ADDRESS][PERSON_NAME][PERSON_NAME][DOMAIN_NAME]" at bounding box center [596, 446] width 171 height 17
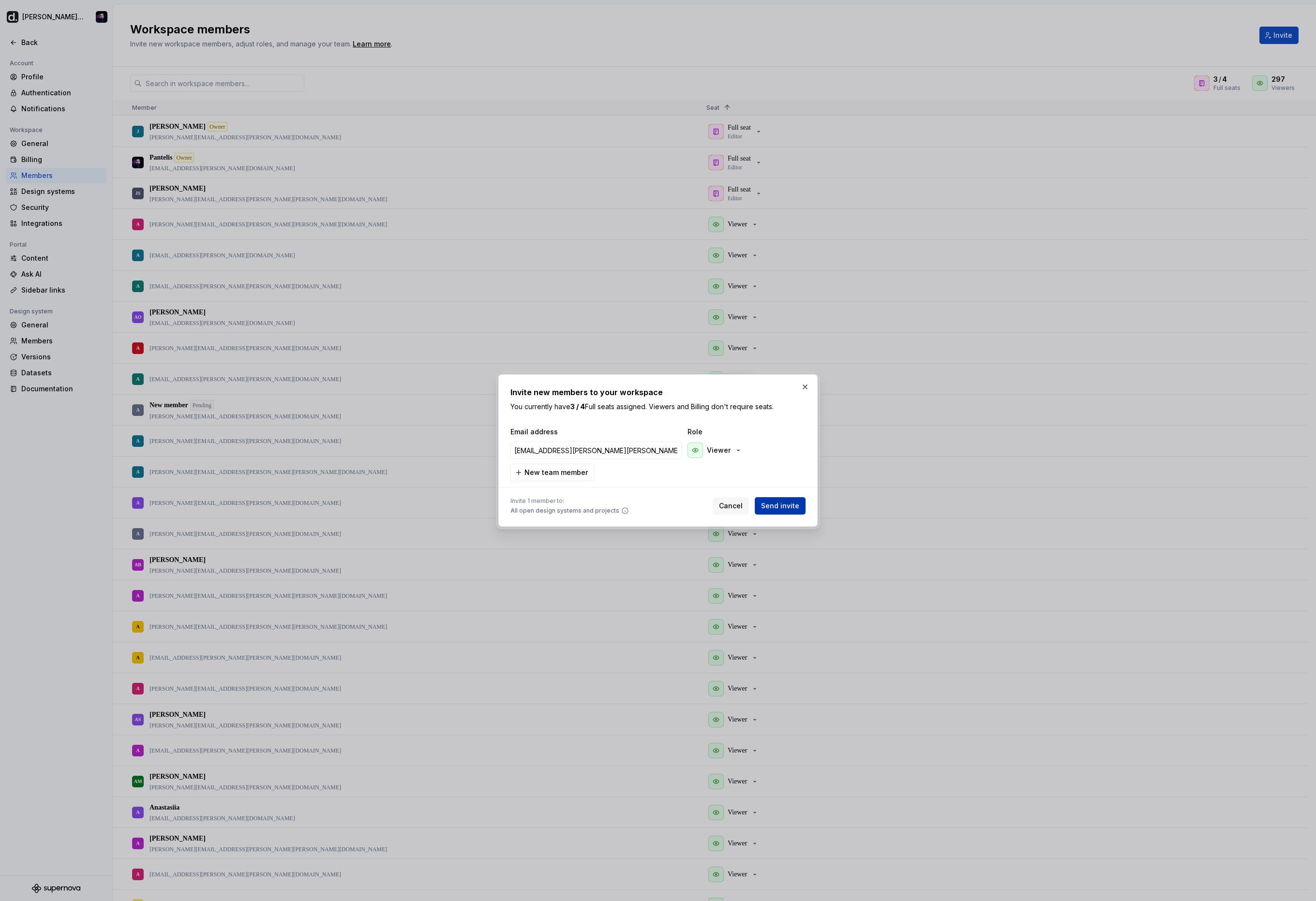
click at [790, 507] on span "Send invite" at bounding box center [780, 506] width 38 height 10
